Goal: Communication & Community: Ask a question

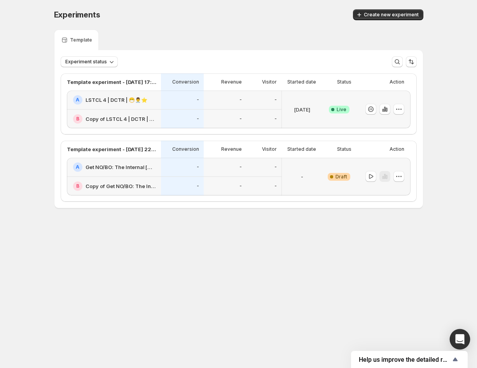
click at [460, 348] on body "Experiments. This page is ready Experiments Create new experiment Template Expe…" at bounding box center [238, 184] width 477 height 368
click at [458, 340] on icon "Open Intercom Messenger" at bounding box center [460, 340] width 9 height 10
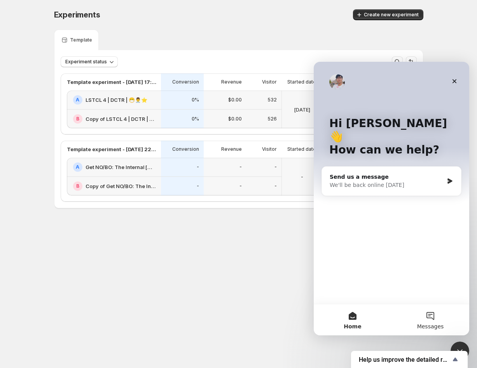
click at [429, 312] on button "Messages" at bounding box center [431, 320] width 78 height 31
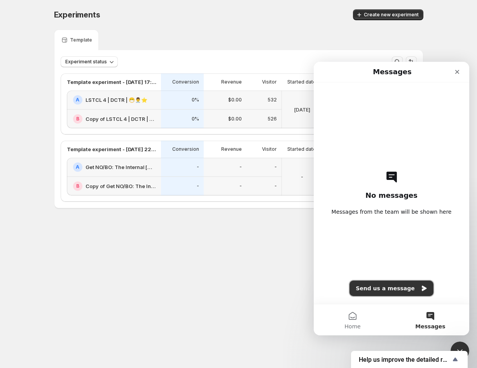
click at [385, 291] on button "Send us a message" at bounding box center [392, 289] width 84 height 16
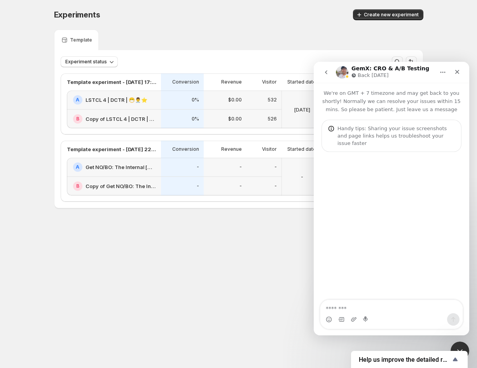
click at [368, 303] on textarea "Message…" at bounding box center [392, 306] width 142 height 13
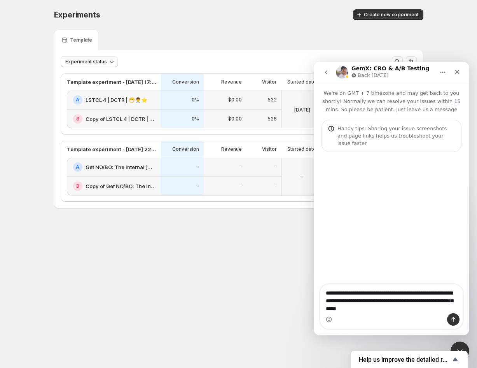
type textarea "**********"
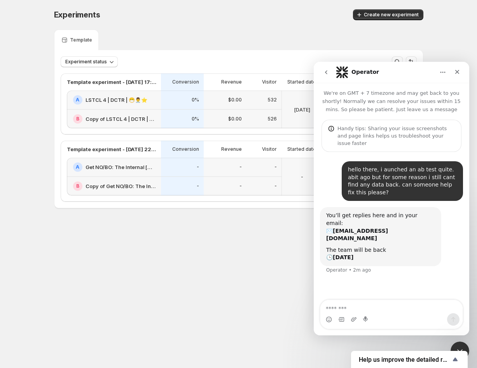
click at [28, 108] on div "Experiments. This page is ready Experiments Create new experiment Template Expe…" at bounding box center [238, 125] width 477 height 251
